Goal: Contribute content

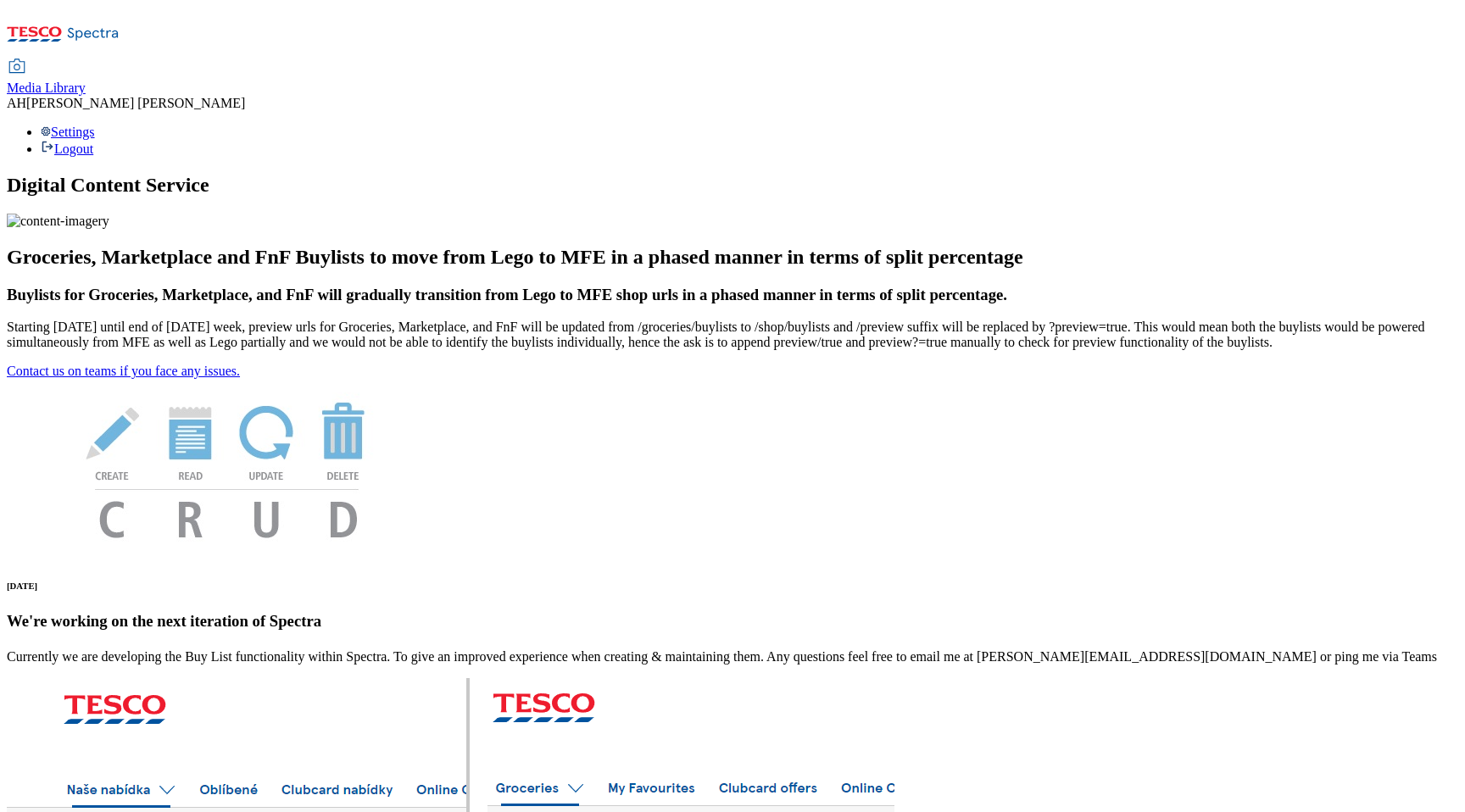
click at [86, 80] on span "Media Library" at bounding box center [46, 87] width 79 height 14
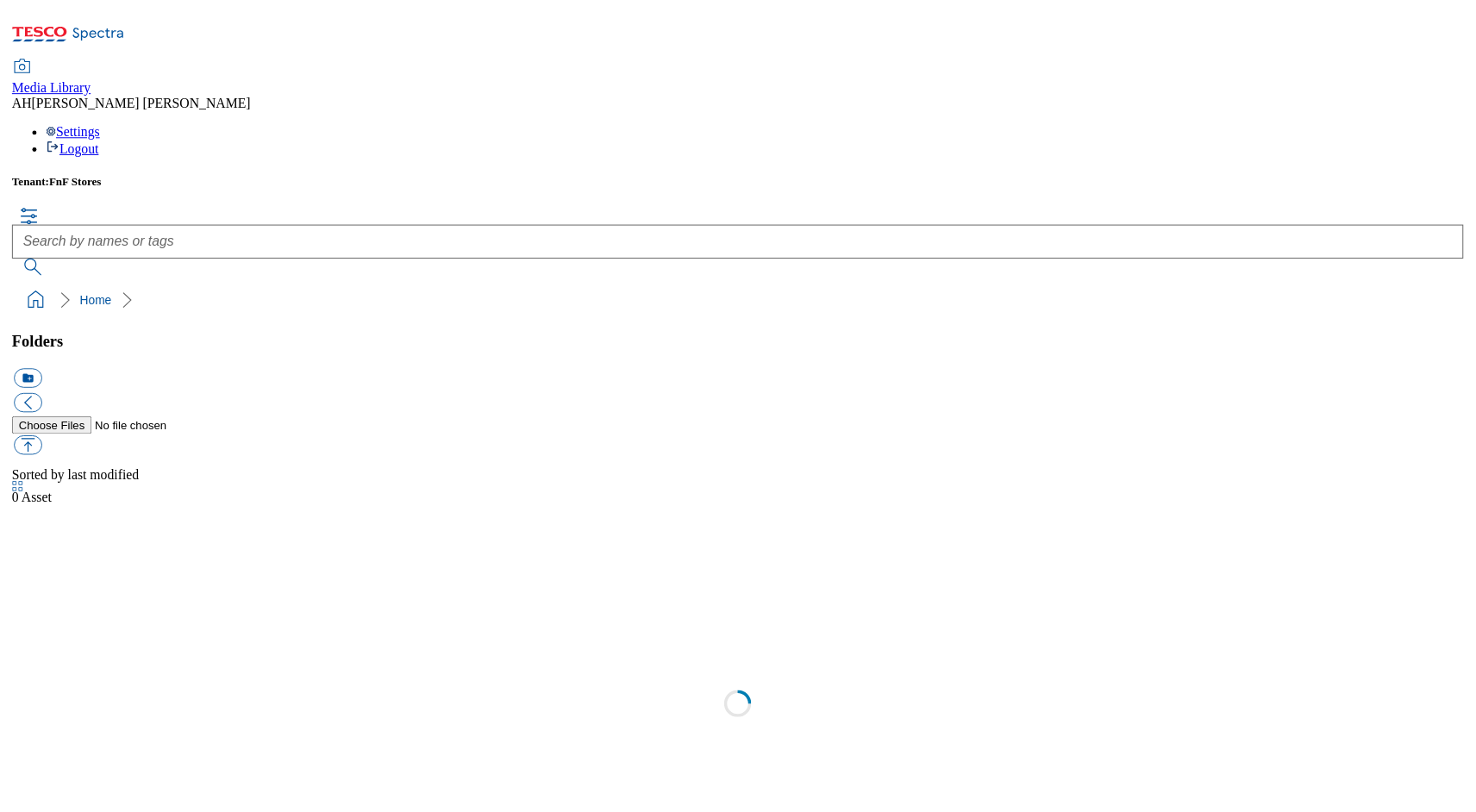
scroll to position [1, 0]
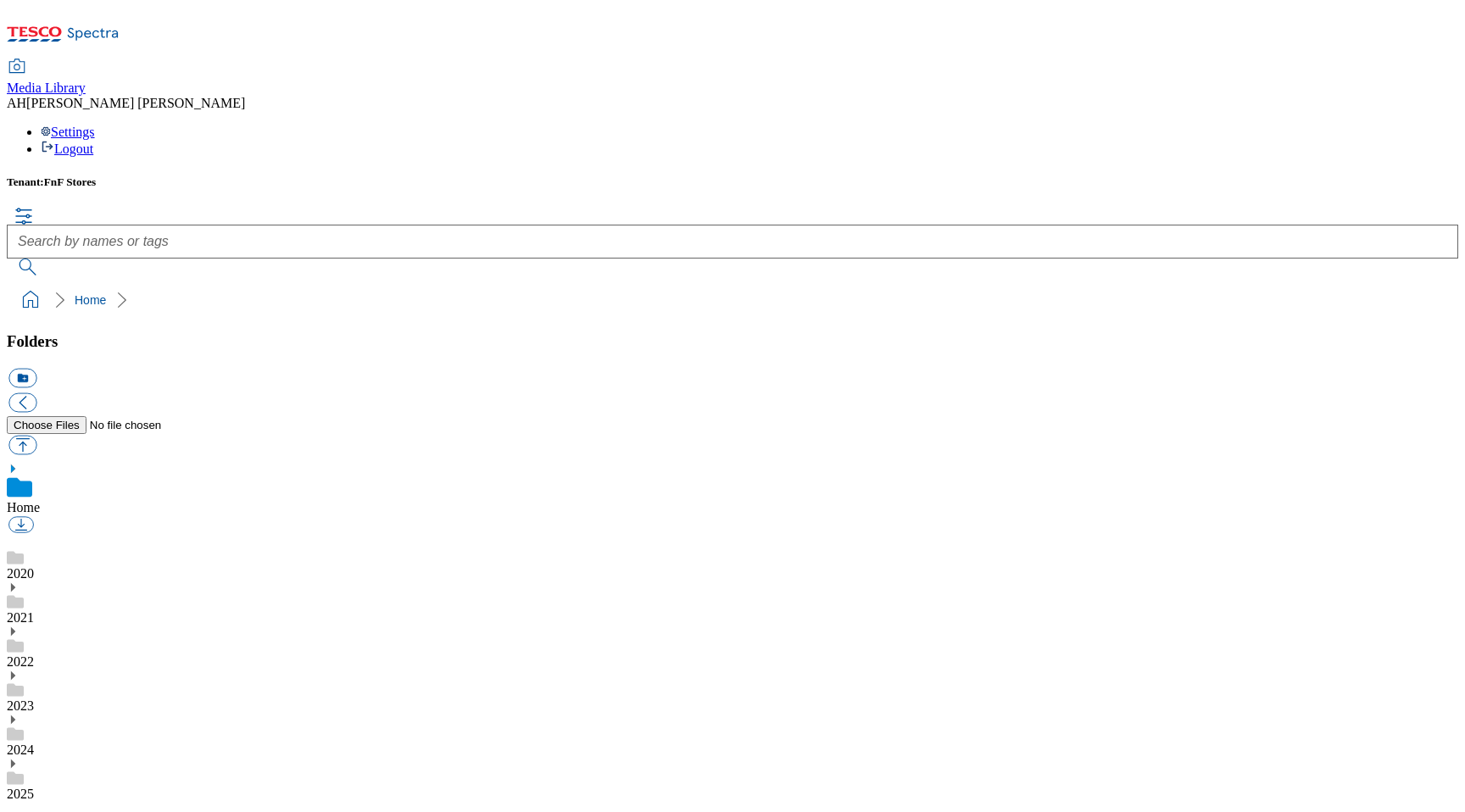
click at [23, 771] on use at bounding box center [15, 778] width 17 height 13
click at [15, 740] on use at bounding box center [13, 744] width 5 height 8
click at [36, 367] on button "icon_new_folder" at bounding box center [22, 377] width 28 height 20
click at [46, 739] on div "2025" at bounding box center [732, 761] width 1451 height 44
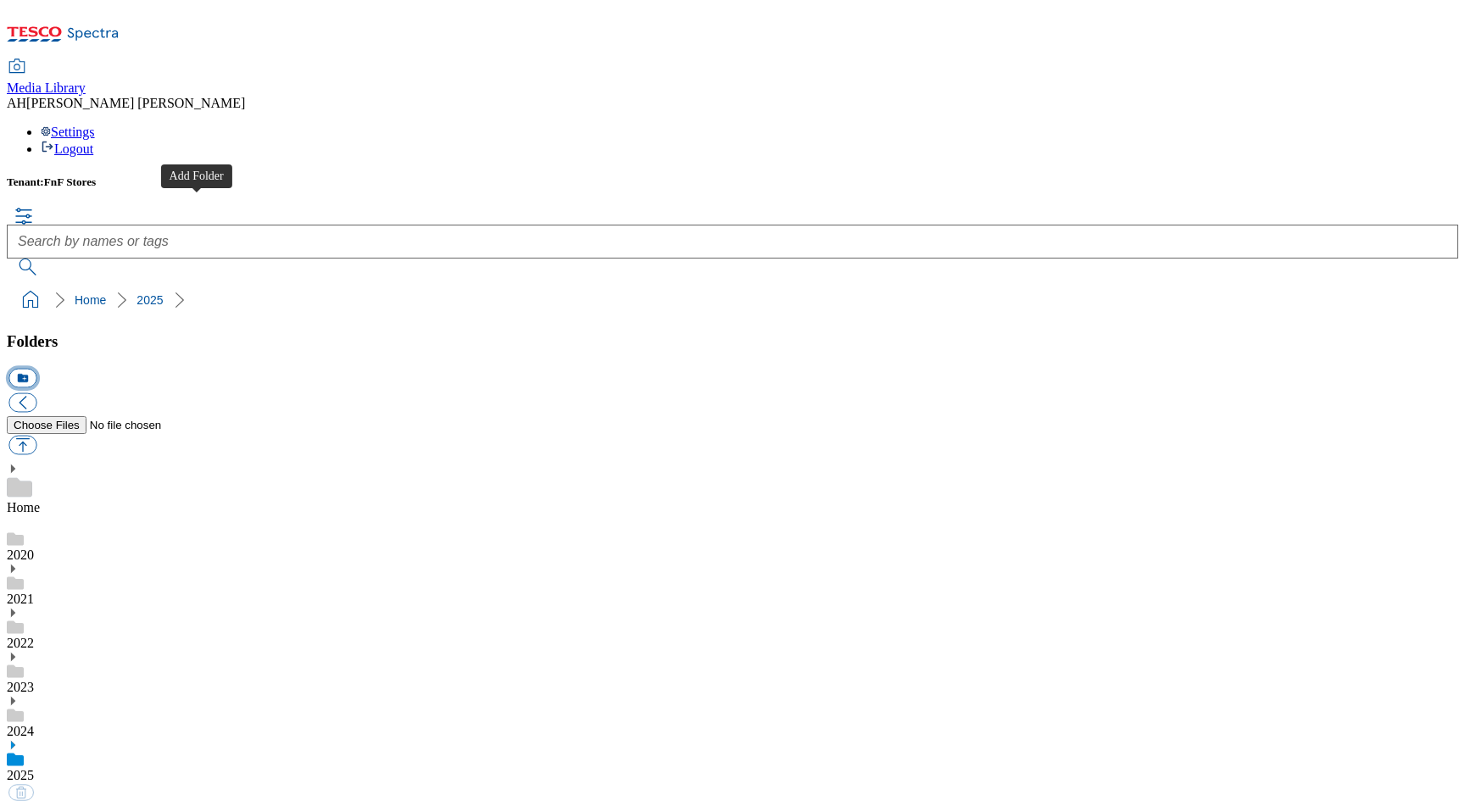
click at [36, 367] on button "icon_new_folder" at bounding box center [22, 377] width 28 height 20
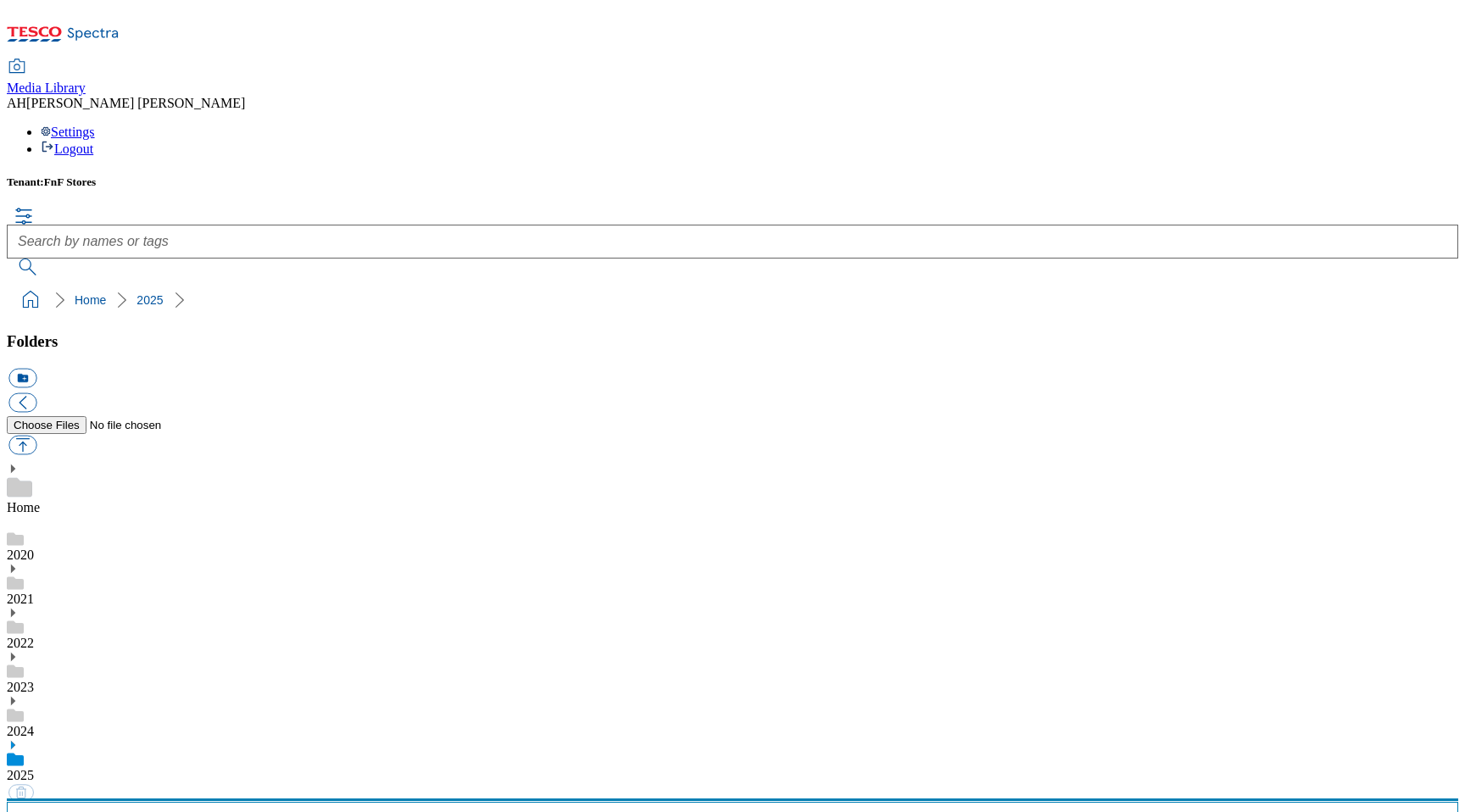
click at [125, 802] on input "text" at bounding box center [732, 819] width 1451 height 34
type input "AUTUMN 2"
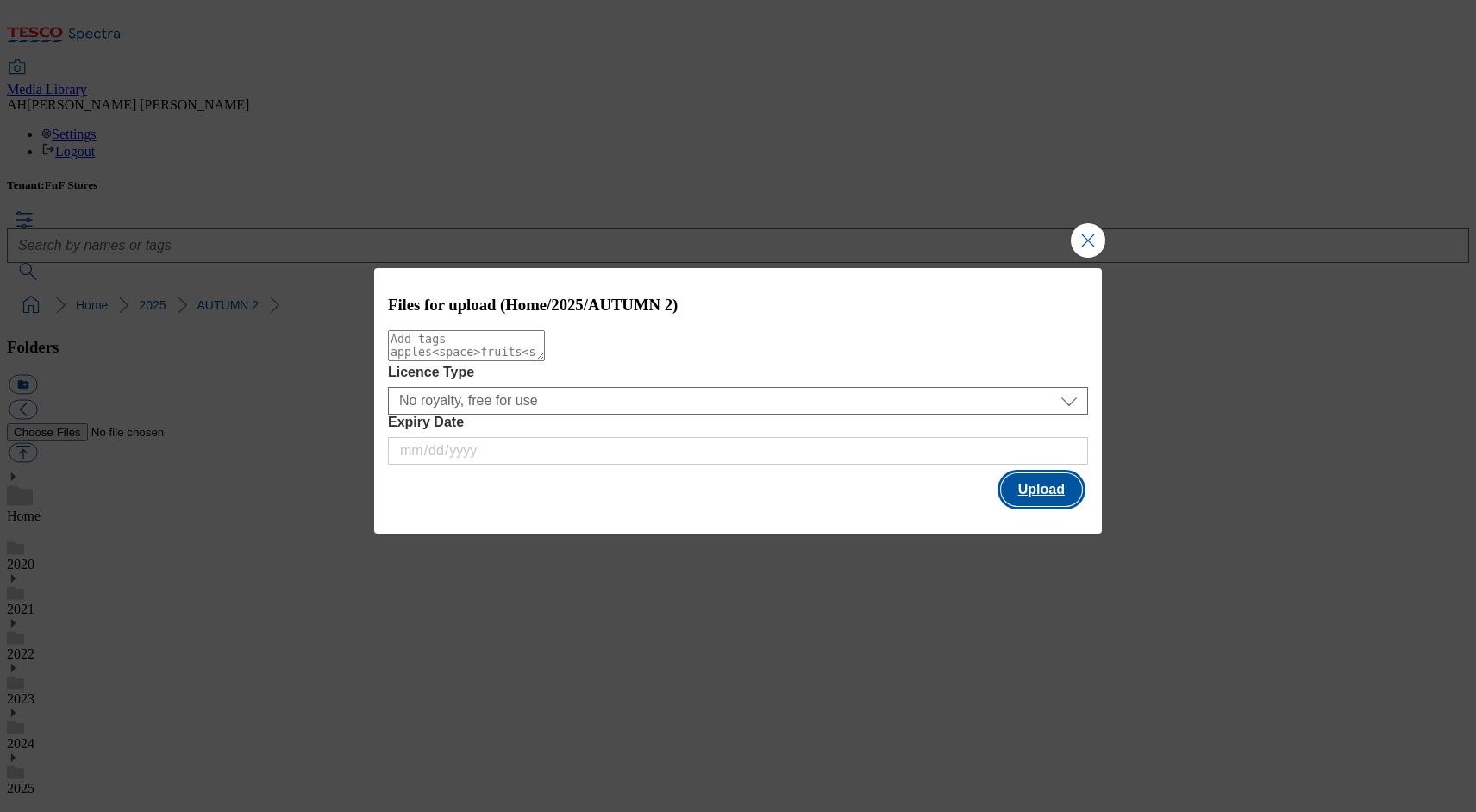
click at [1042, 498] on button "Upload" at bounding box center [1041, 489] width 81 height 33
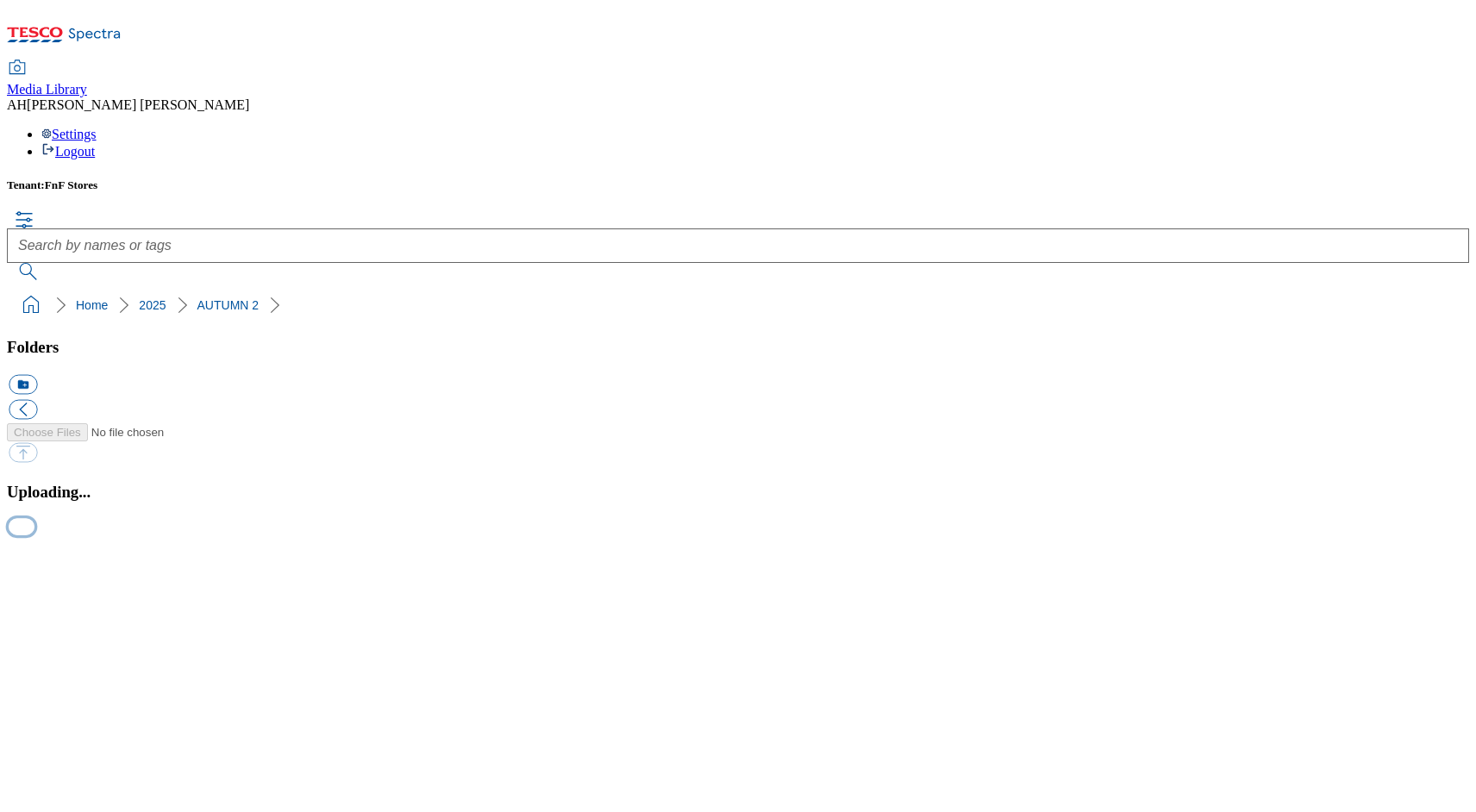
click at [34, 535] on button "button" at bounding box center [21, 526] width 26 height 16
click at [34, 554] on button "button" at bounding box center [21, 545] width 26 height 16
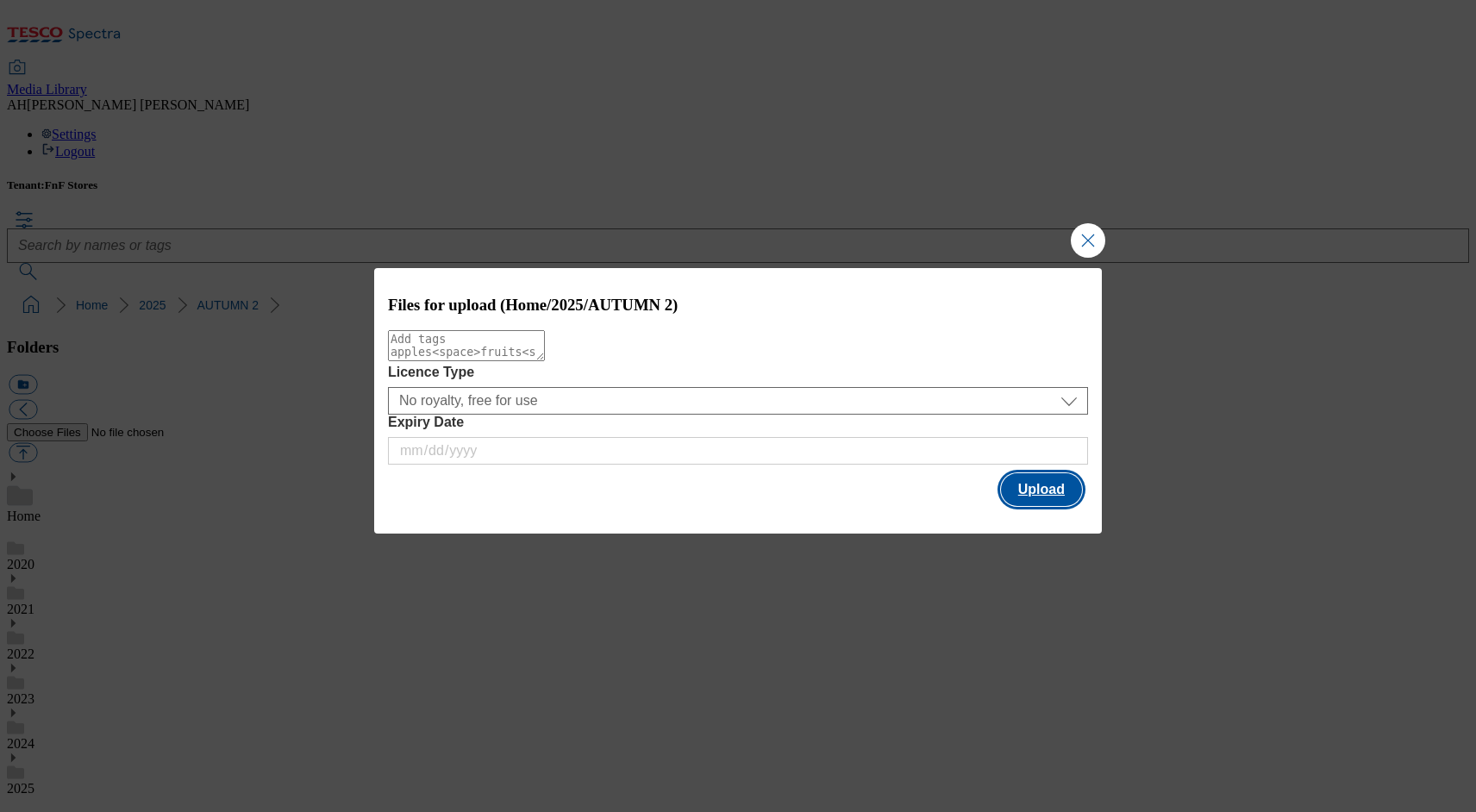
click at [1041, 489] on button "Upload" at bounding box center [1041, 489] width 81 height 33
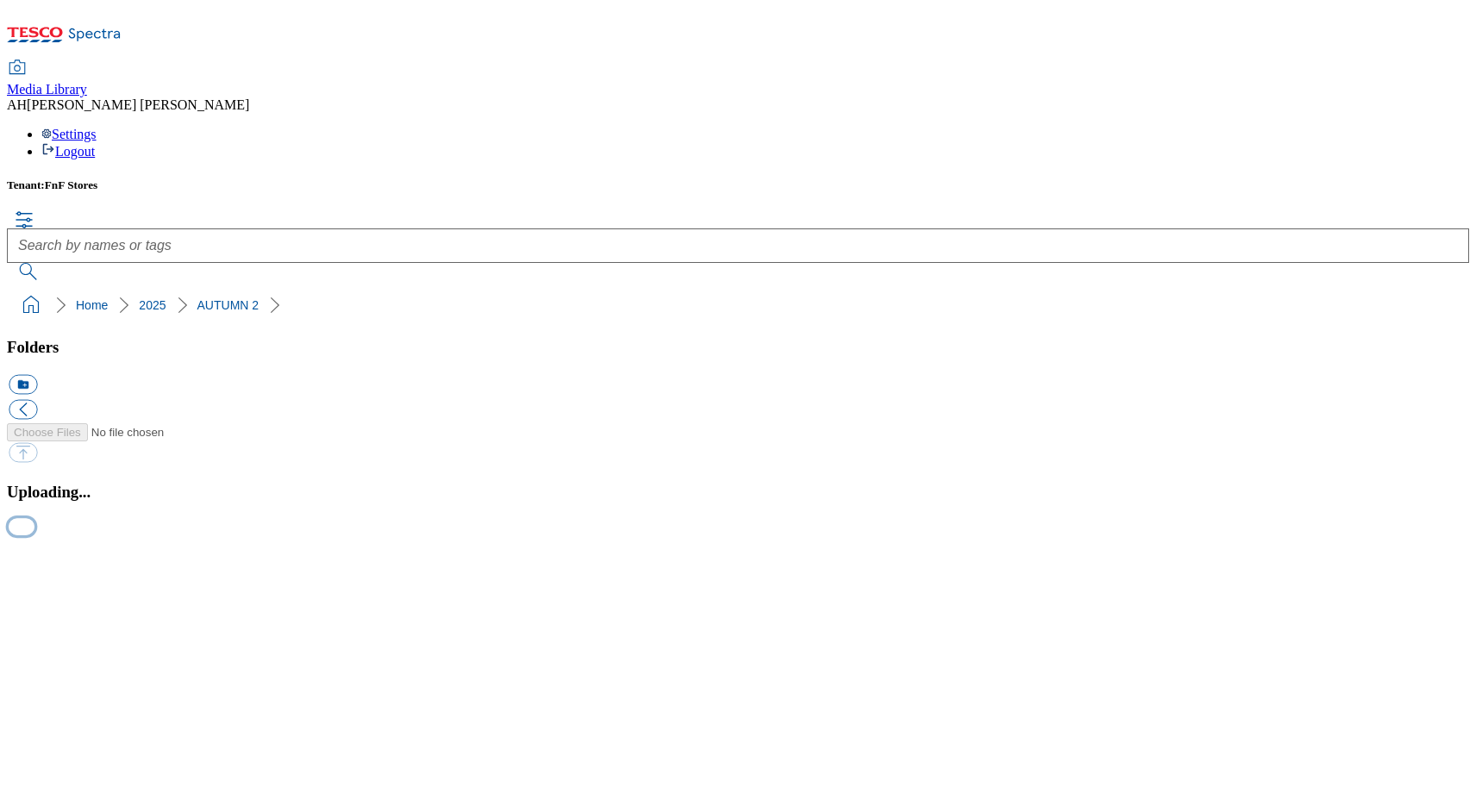
click at [34, 535] on button "button" at bounding box center [21, 526] width 26 height 16
click at [34, 554] on button "button" at bounding box center [21, 545] width 26 height 16
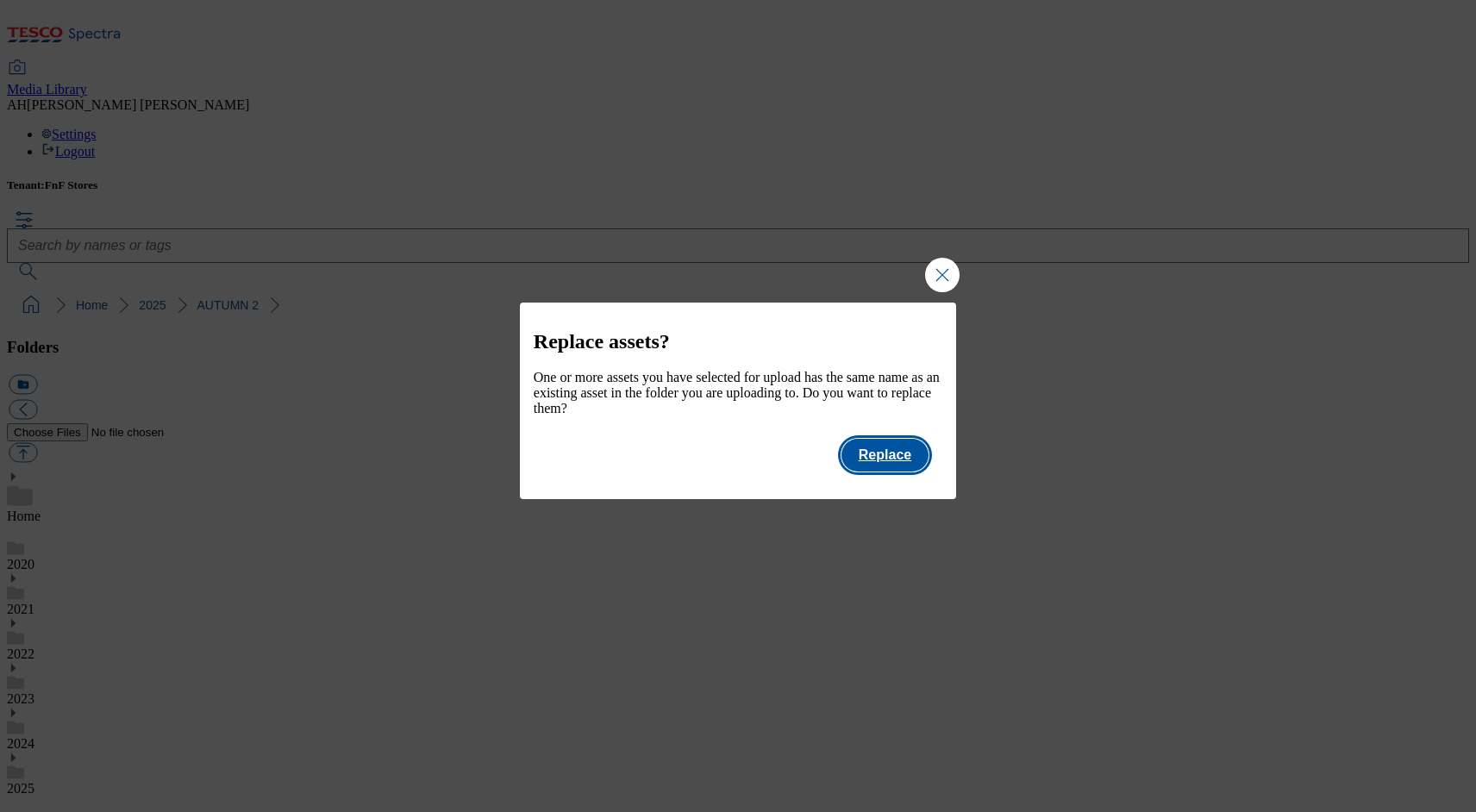
click at [895, 466] on button "Replace" at bounding box center [885, 455] width 87 height 33
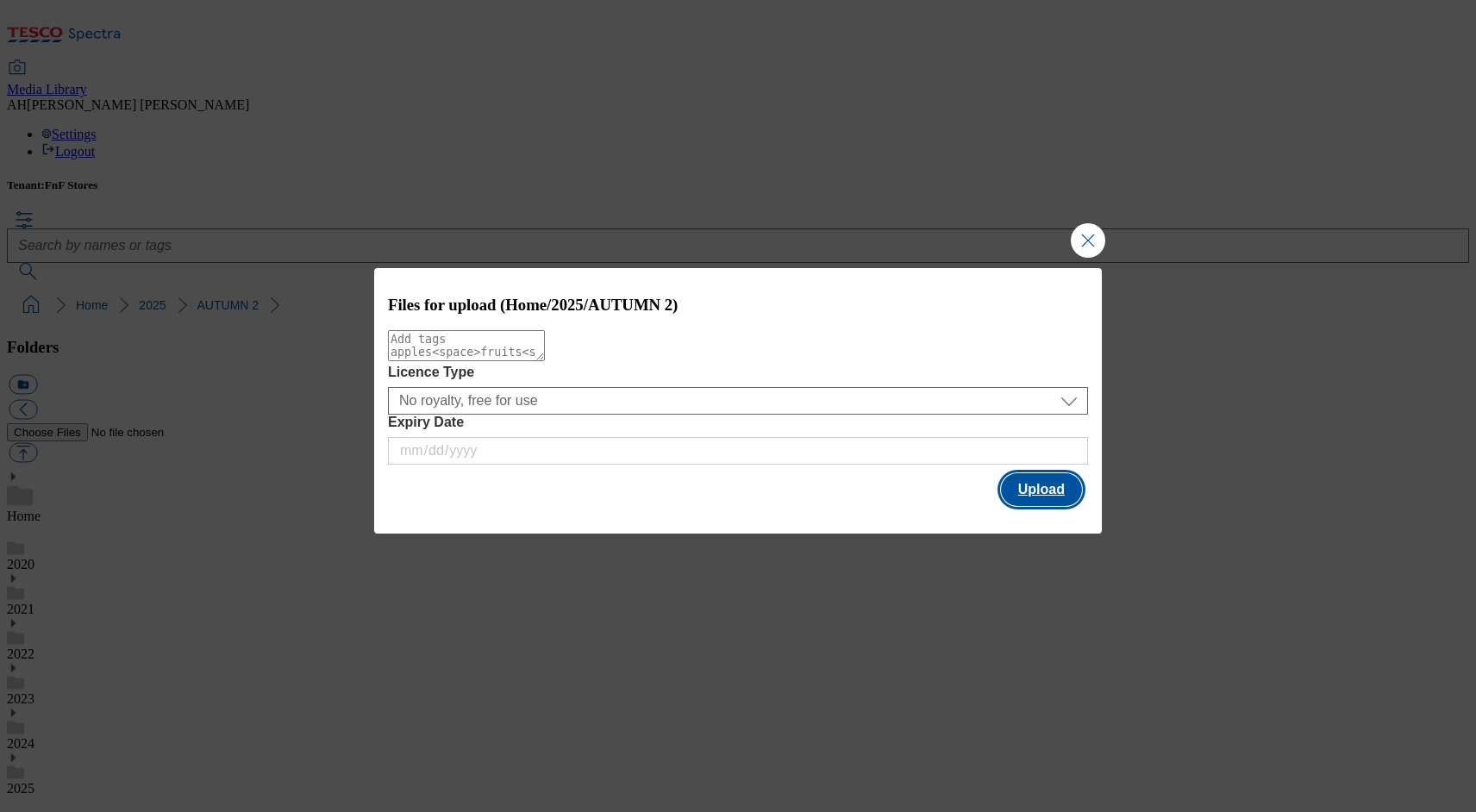
click at [1020, 497] on button "Upload" at bounding box center [1041, 489] width 81 height 33
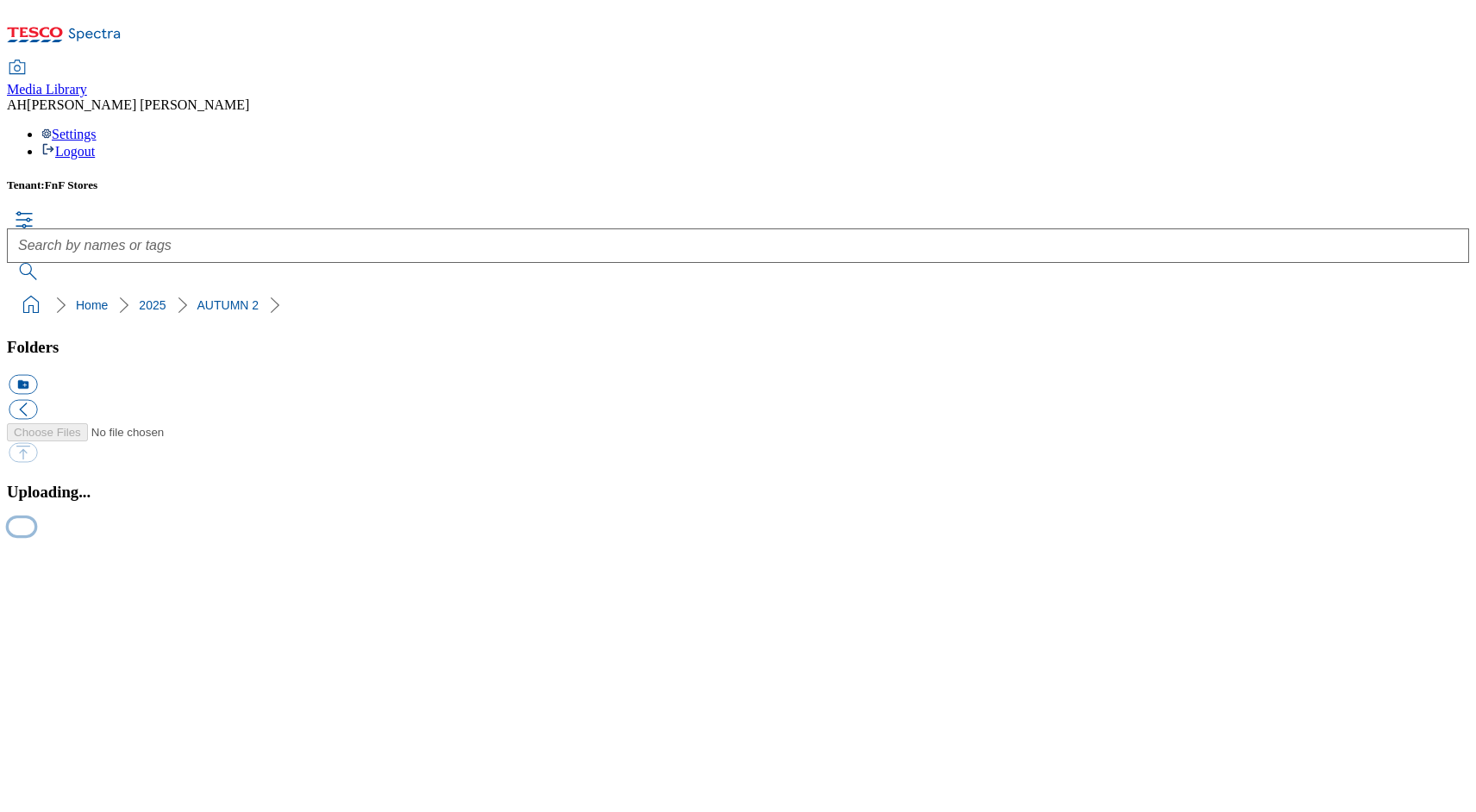
click at [34, 535] on button "button" at bounding box center [21, 526] width 26 height 16
click at [34, 554] on button "button" at bounding box center [21, 545] width 26 height 16
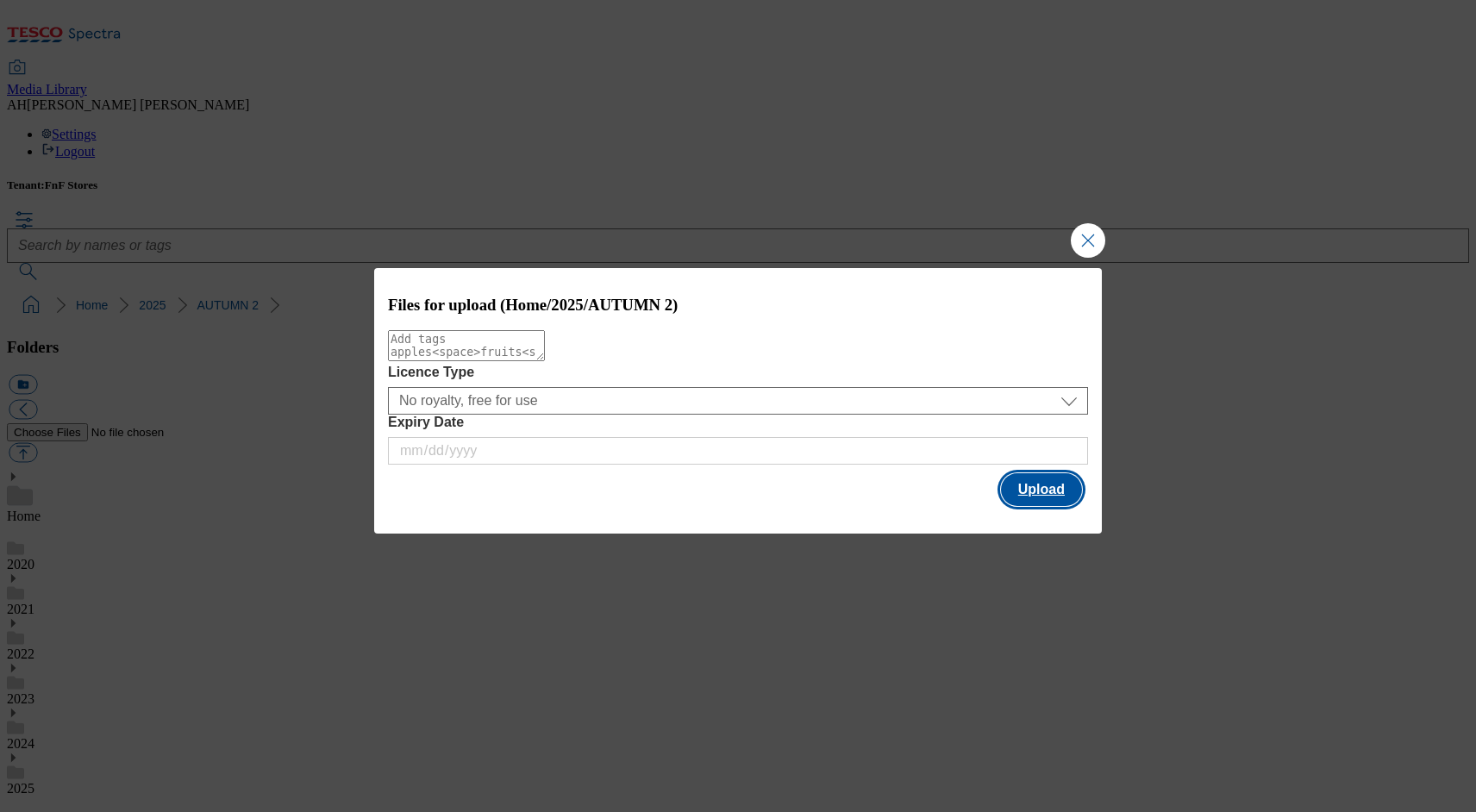
click at [1034, 497] on button "Upload" at bounding box center [1041, 489] width 81 height 33
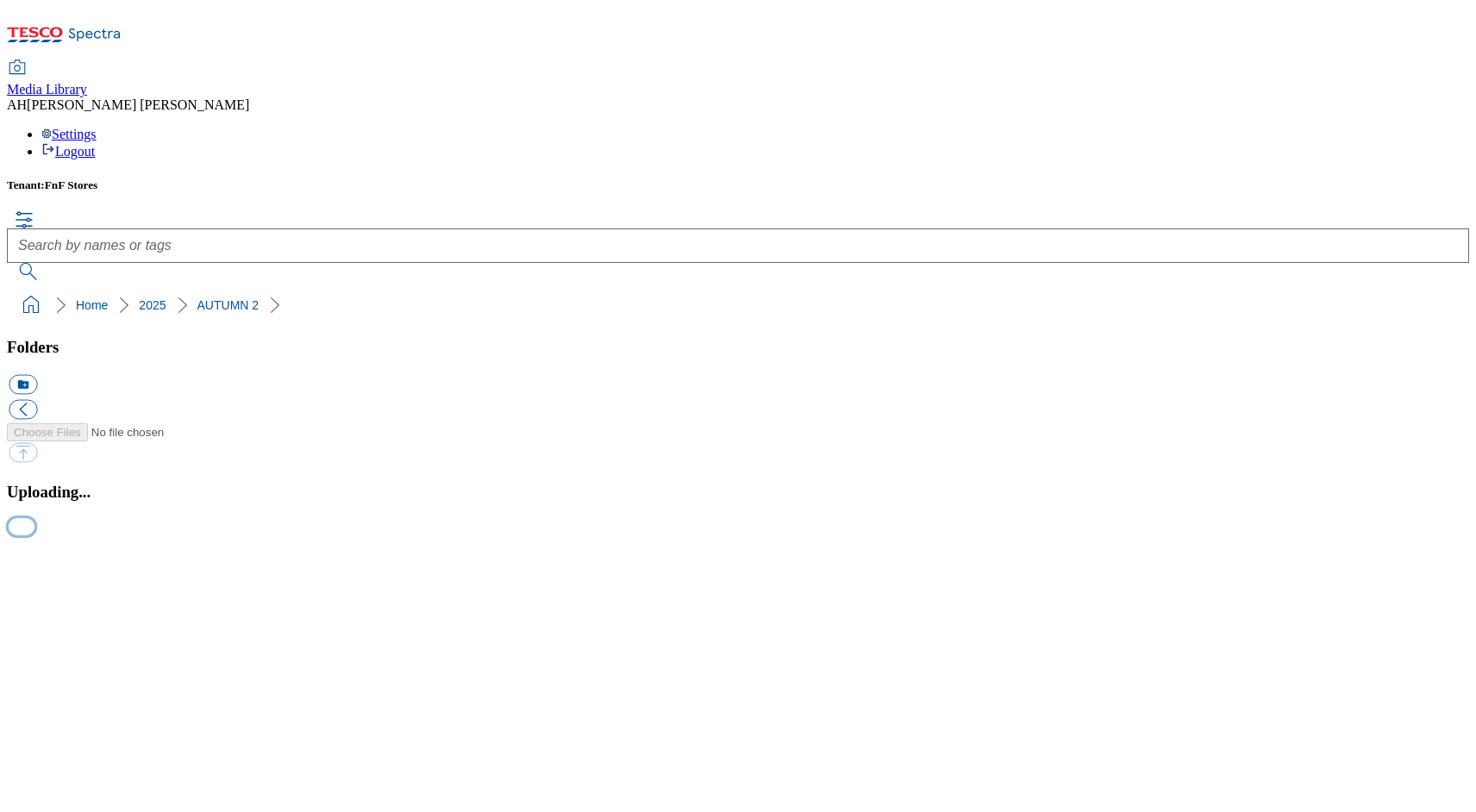
click at [34, 535] on button "button" at bounding box center [21, 526] width 26 height 16
